Goal: Check status

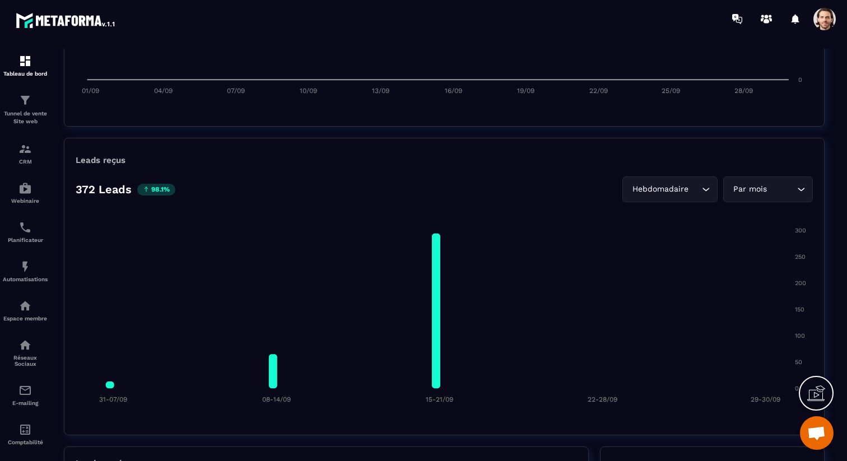
scroll to position [776, 0]
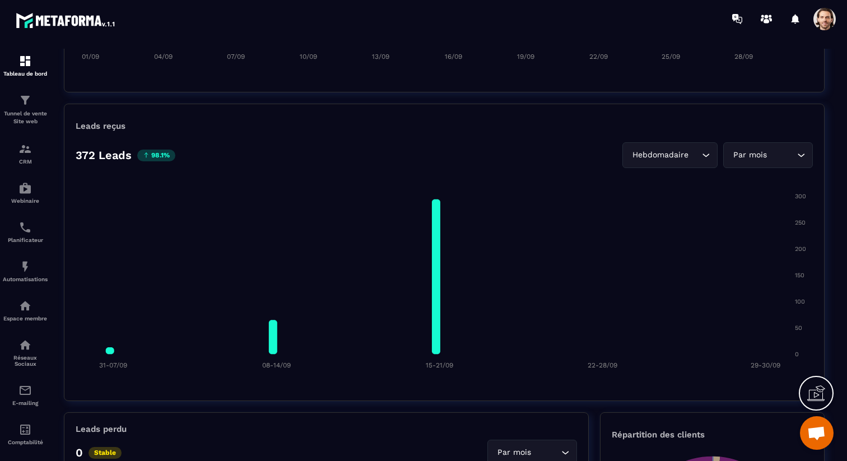
click at [712, 157] on div "Hebdomadaire Loading..." at bounding box center [669, 155] width 95 height 26
click at [689, 187] on li "Jours" at bounding box center [672, 178] width 88 height 22
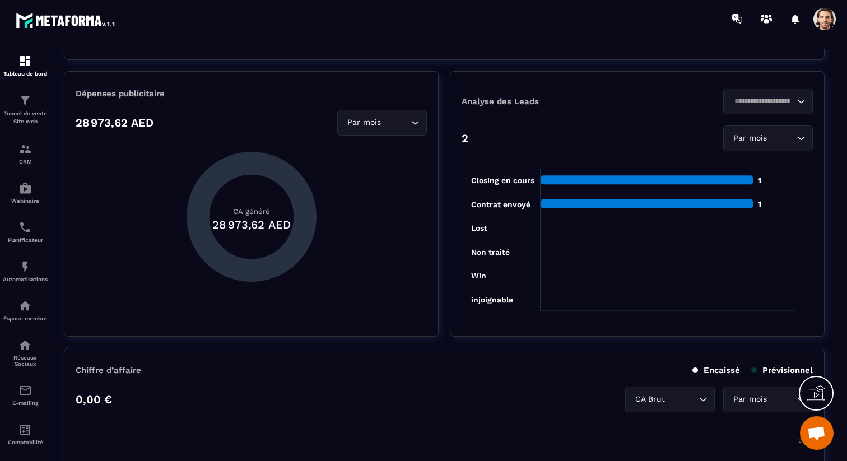
scroll to position [0, 0]
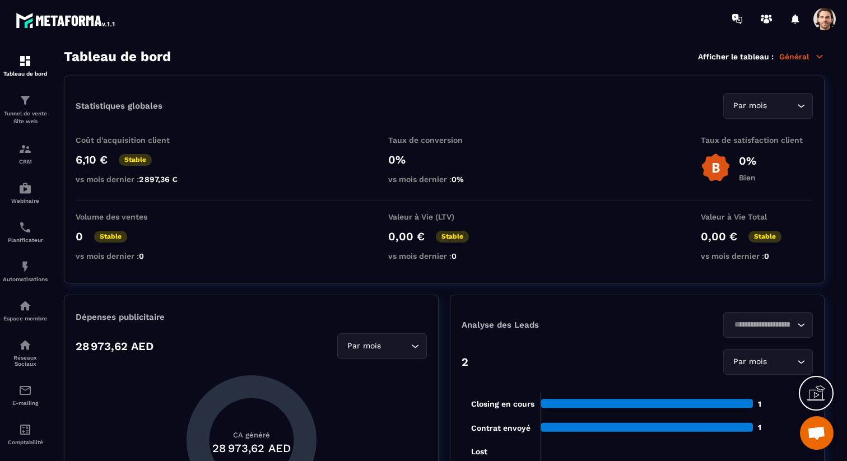
click at [800, 53] on p "Général" at bounding box center [801, 57] width 45 height 10
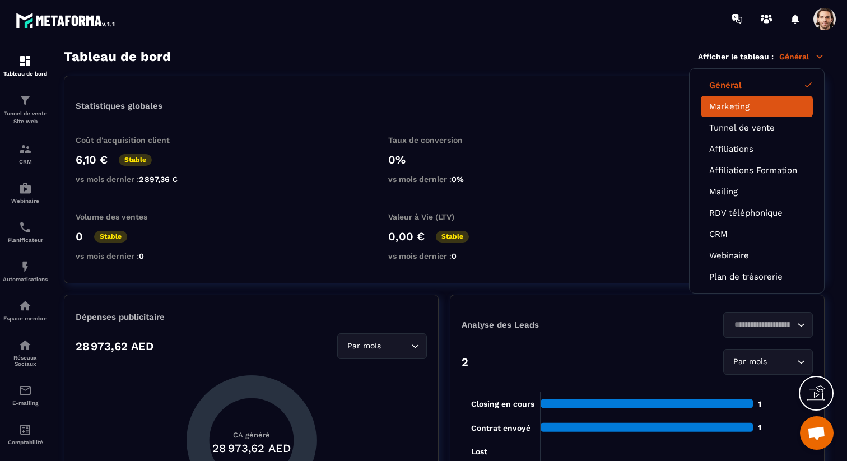
click at [740, 106] on link "Marketing" at bounding box center [756, 106] width 95 height 10
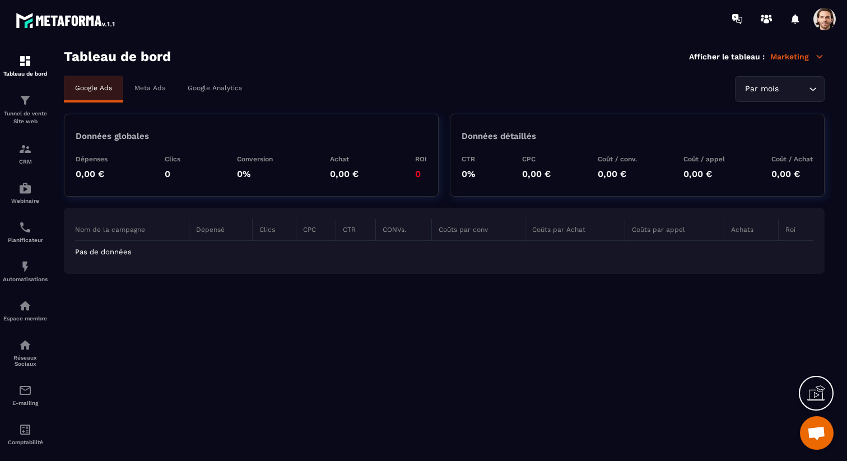
click at [144, 94] on div "Meta Ads" at bounding box center [149, 88] width 53 height 25
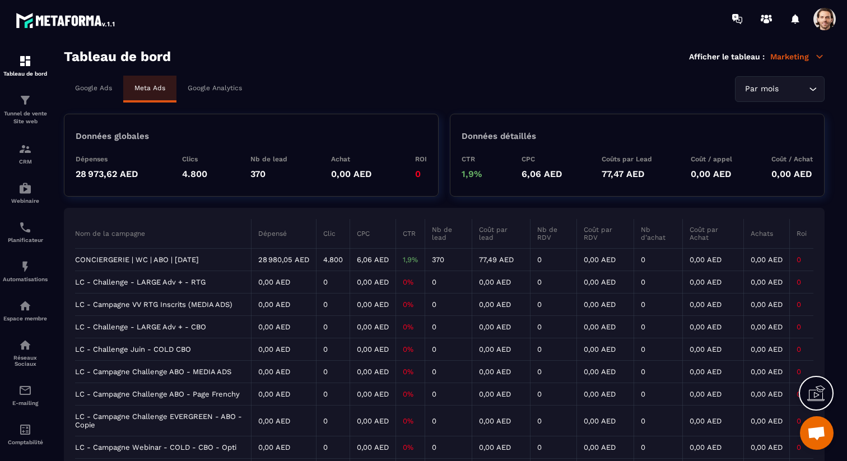
click at [492, 264] on td "77,49 AED" at bounding box center [501, 260] width 58 height 22
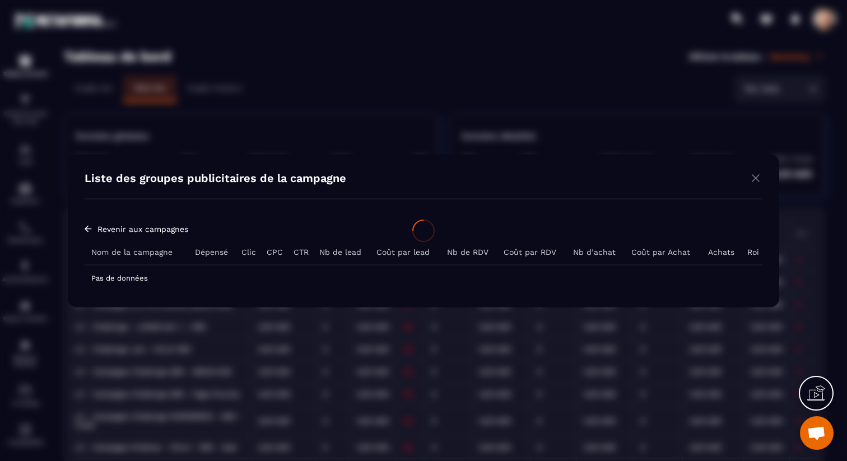
click at [751, 173] on div at bounding box center [423, 230] width 847 height 461
